Goal: Information Seeking & Learning: Find specific fact

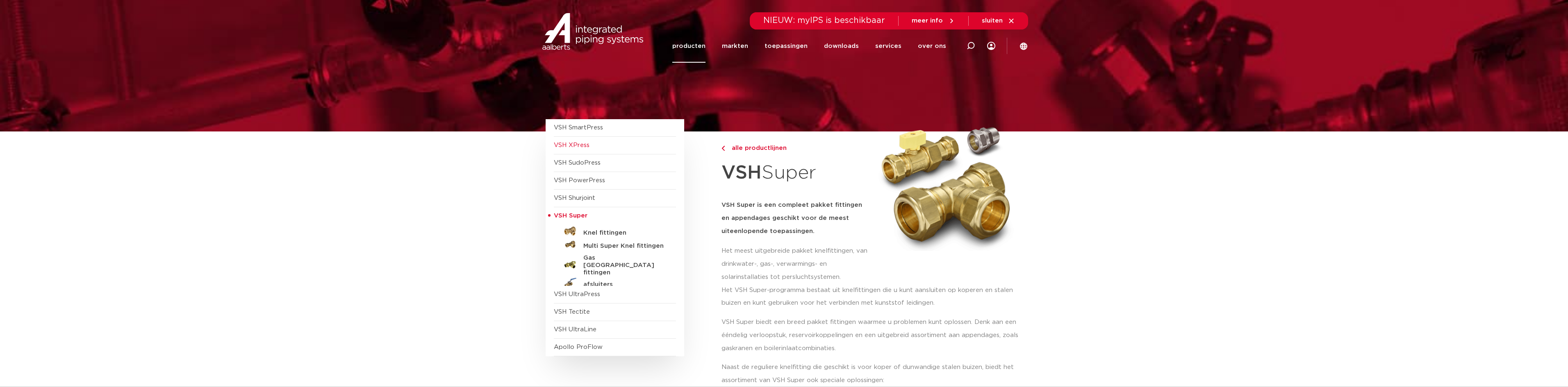
click at [579, 145] on span "VSH XPress" at bounding box center [572, 145] width 36 height 6
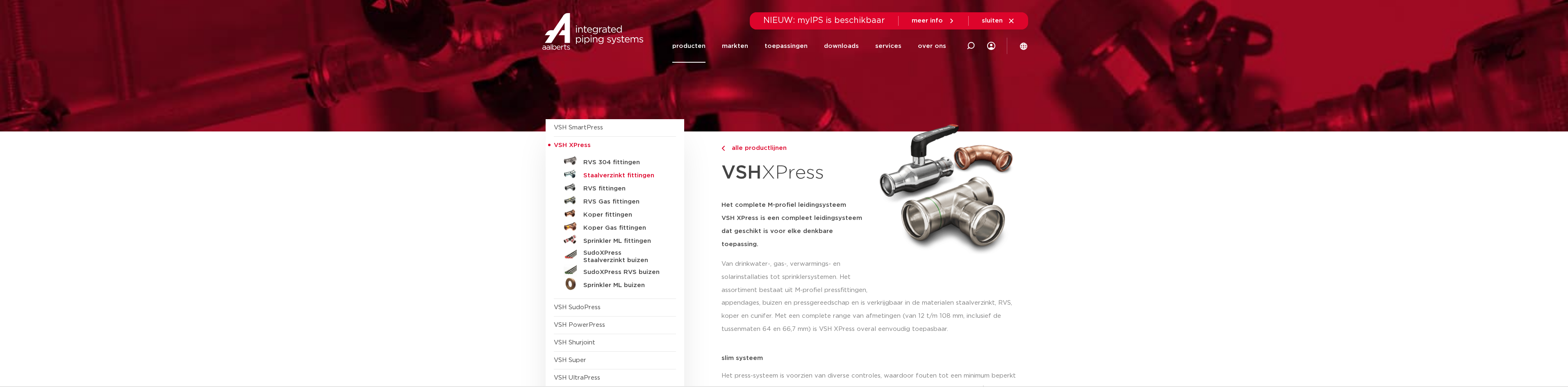
click at [604, 174] on h5 "Staalverzinkt fittingen" at bounding box center [623, 176] width 81 height 7
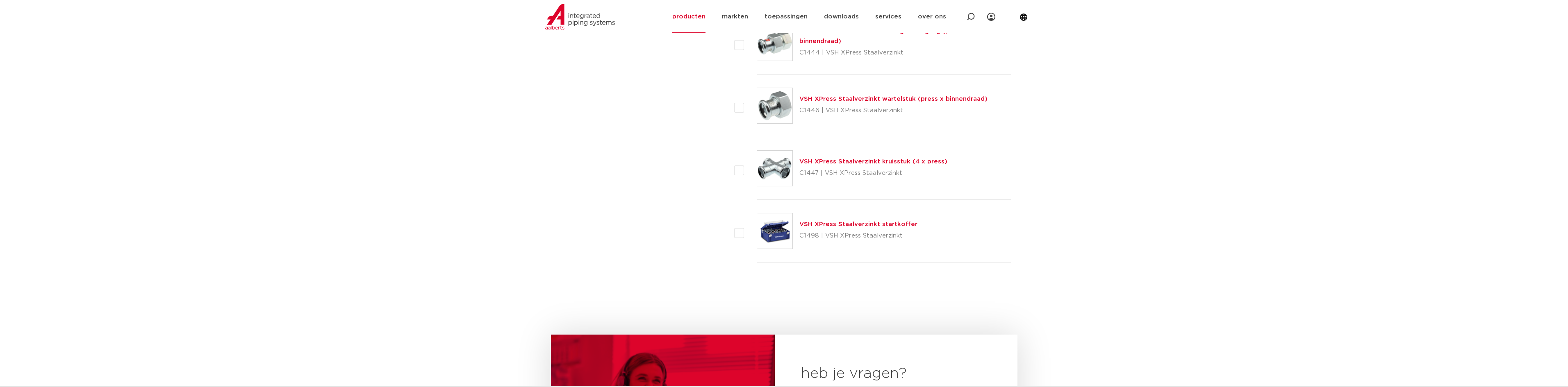
scroll to position [2008, 0]
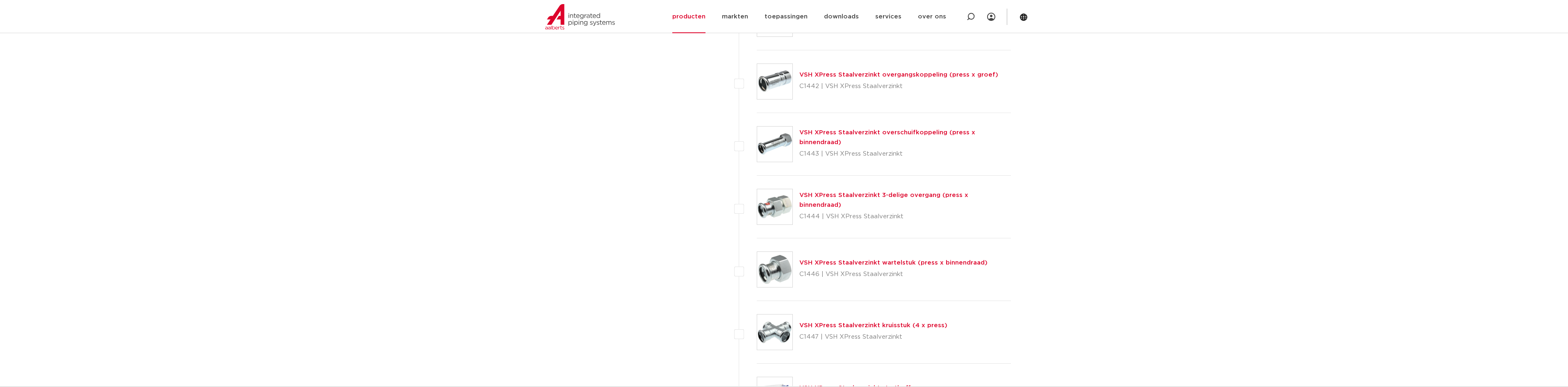
click at [849, 265] on link "VSH XPress Staalverzinkt wartelstuk (press x binnendraad)" at bounding box center [893, 263] width 188 height 6
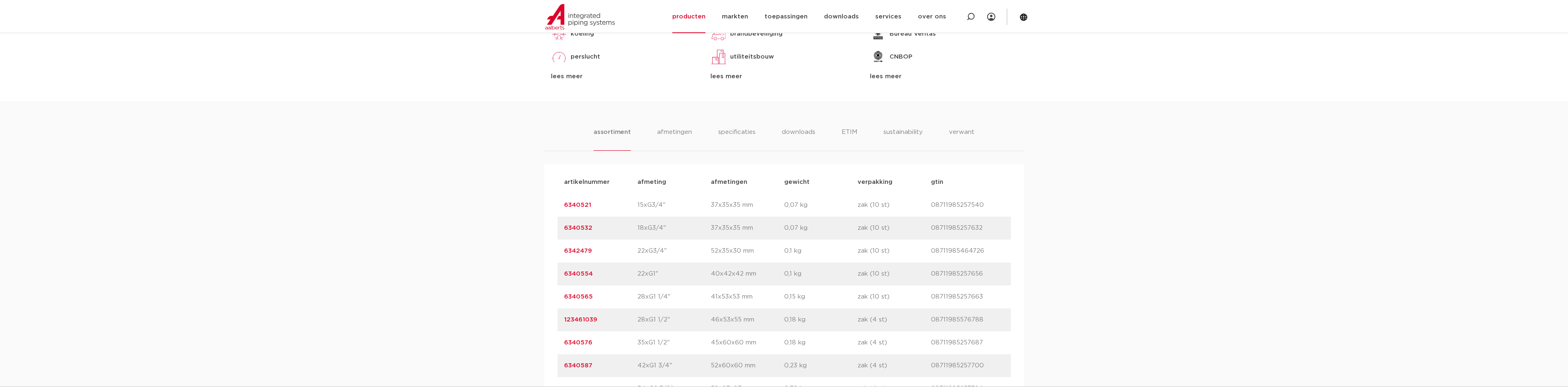
scroll to position [451, 0]
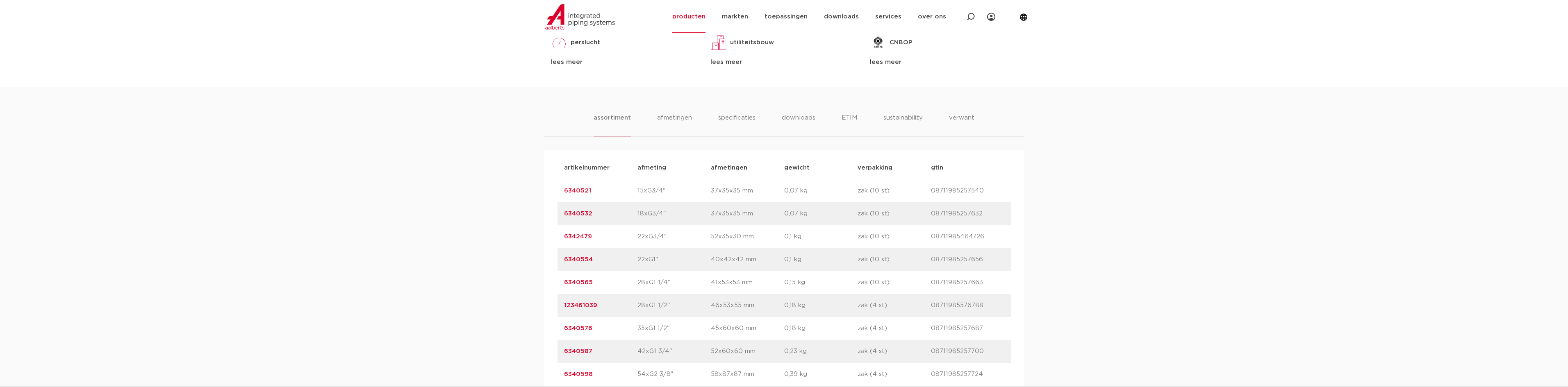
drag, startPoint x: 595, startPoint y: 235, endPoint x: 562, endPoint y: 239, distance: 33.2
click at [562, 239] on div "artikelnummer 6342479 afmeting 22xG3/4" afmetingen 52x35x30 mm gewicht 0,1 kg v…" at bounding box center [784, 237] width 453 height 23
copy link "6342479"
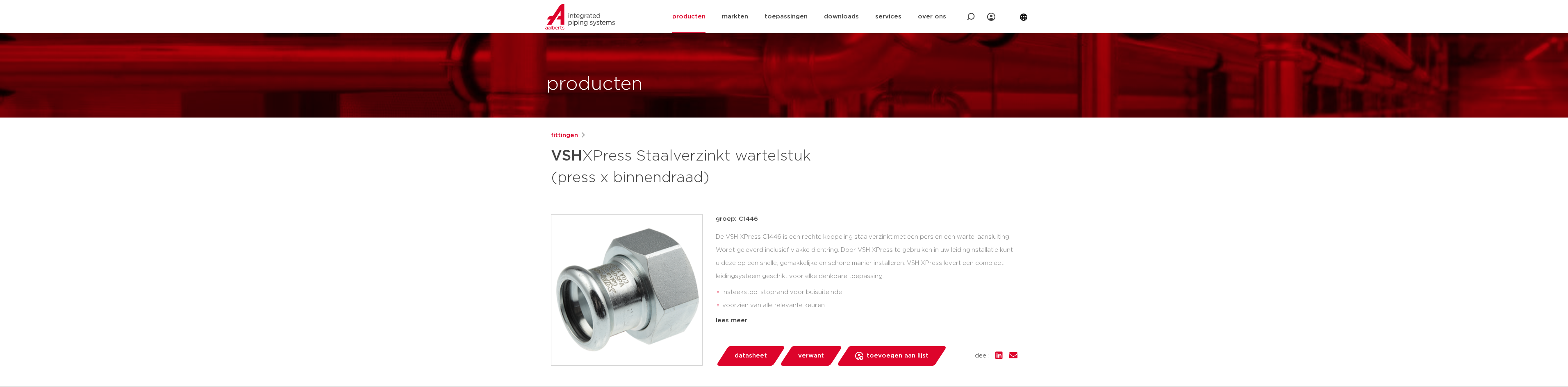
scroll to position [0, 0]
